Goal: Task Accomplishment & Management: Manage account settings

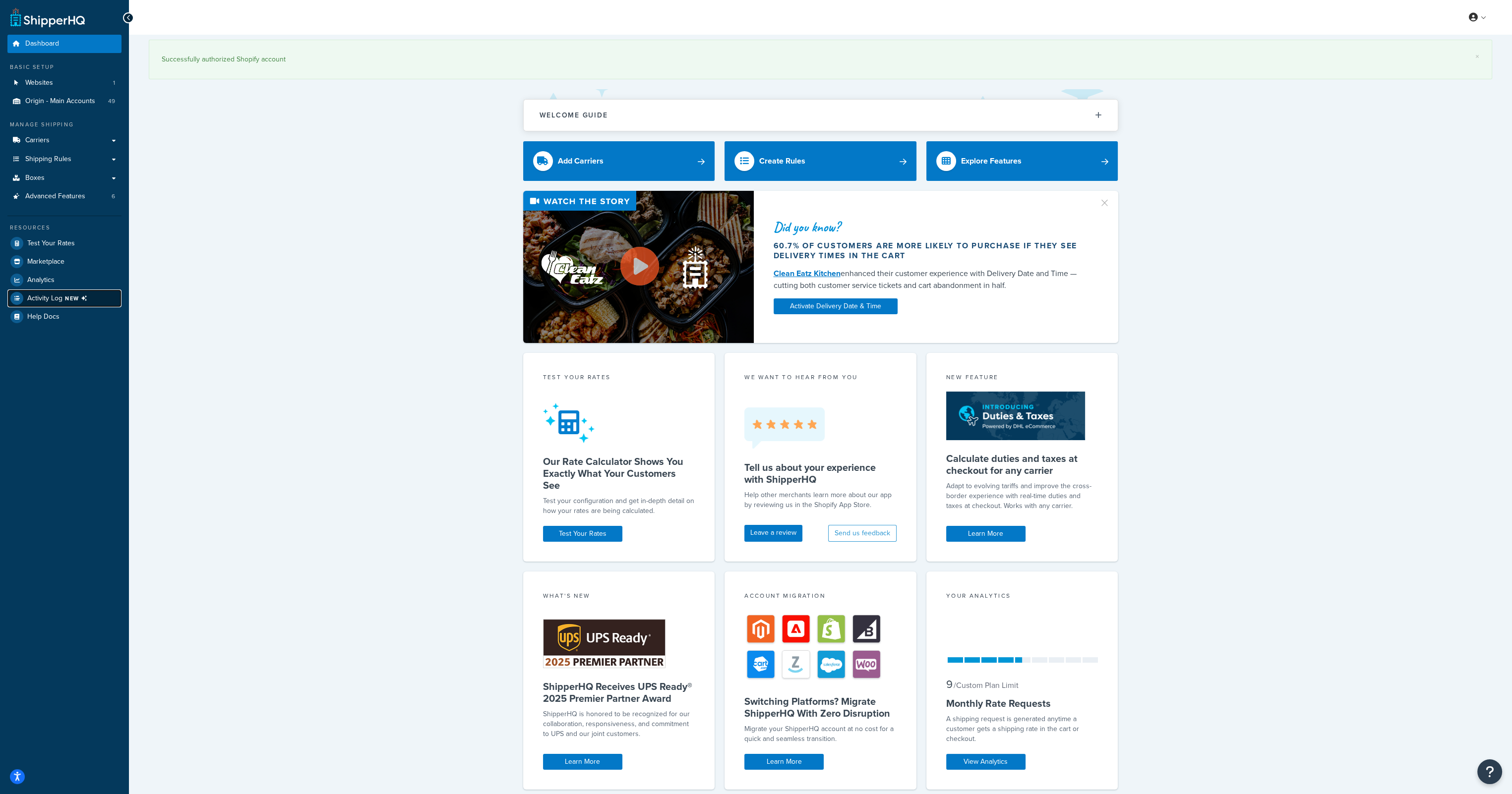
click at [51, 301] on span "Activity Log NEW" at bounding box center [59, 299] width 64 height 13
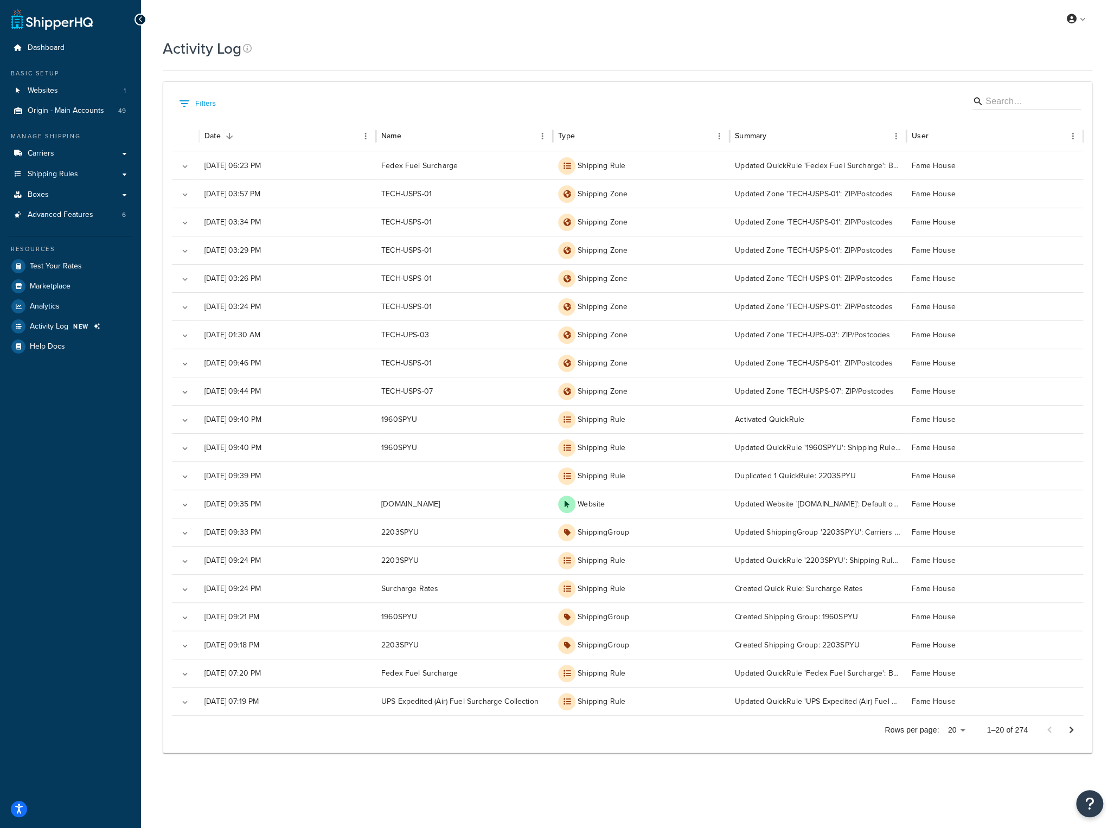
click at [406, 7] on div "My Profile Billing Global Settings Contact Us Logout" at bounding box center [627, 19] width 973 height 38
click at [1083, 20] on link at bounding box center [1077, 19] width 31 height 16
click at [1040, 123] on link "Logout" at bounding box center [1043, 128] width 97 height 22
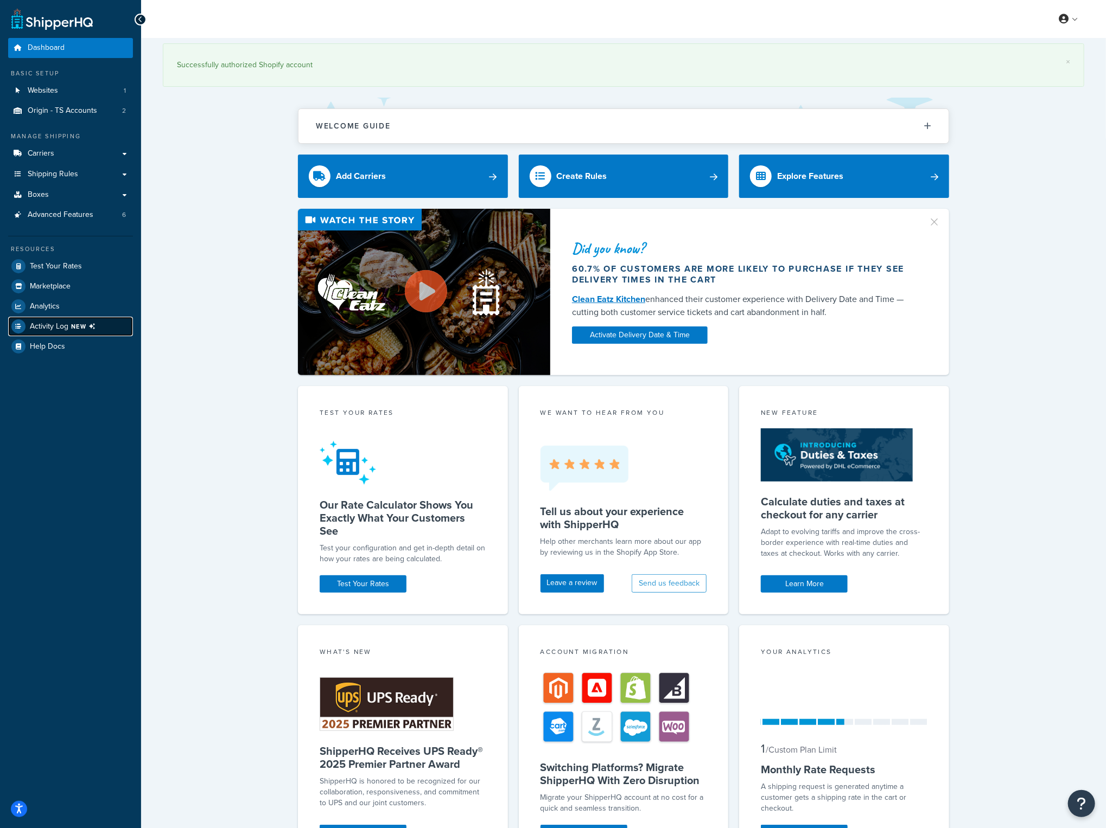
click at [73, 327] on span "NEW" at bounding box center [85, 326] width 29 height 9
